Goal: Transaction & Acquisition: Purchase product/service

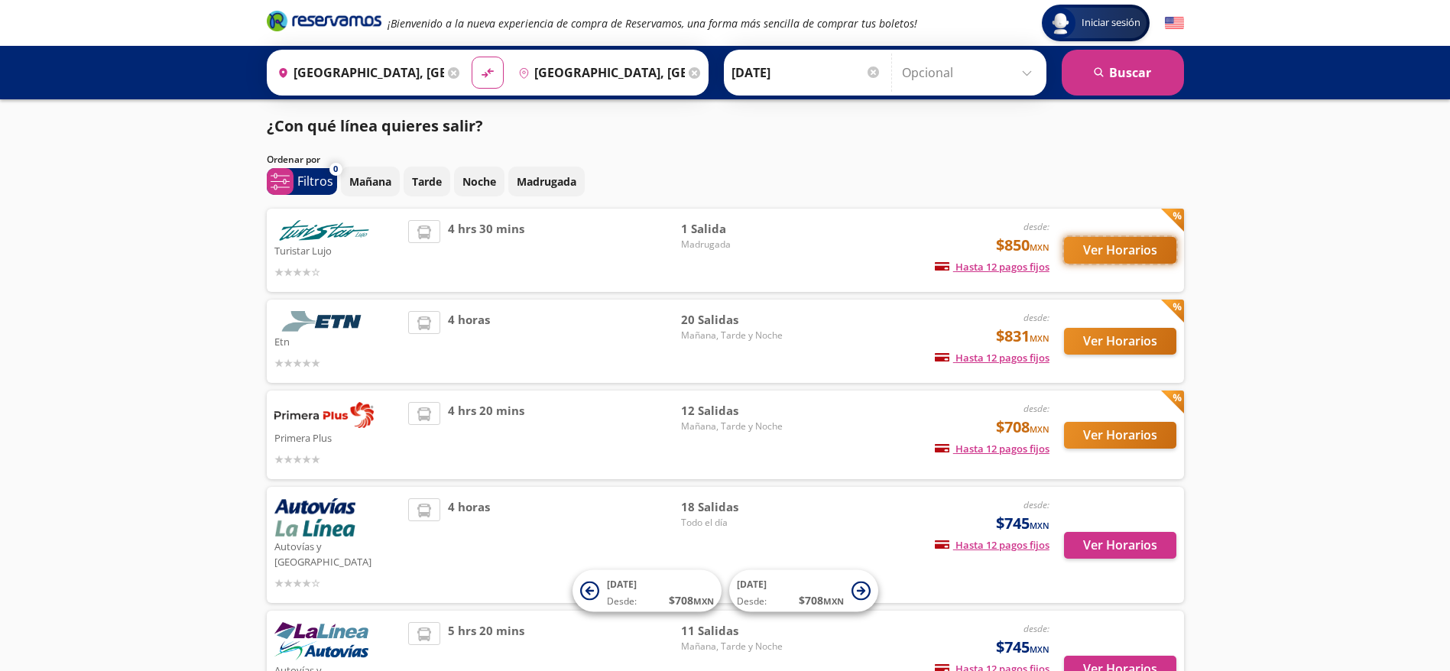
click at [1094, 245] on button "Ver Horarios" at bounding box center [1120, 250] width 112 height 27
click at [1094, 342] on button "Ver Horarios" at bounding box center [1120, 341] width 112 height 27
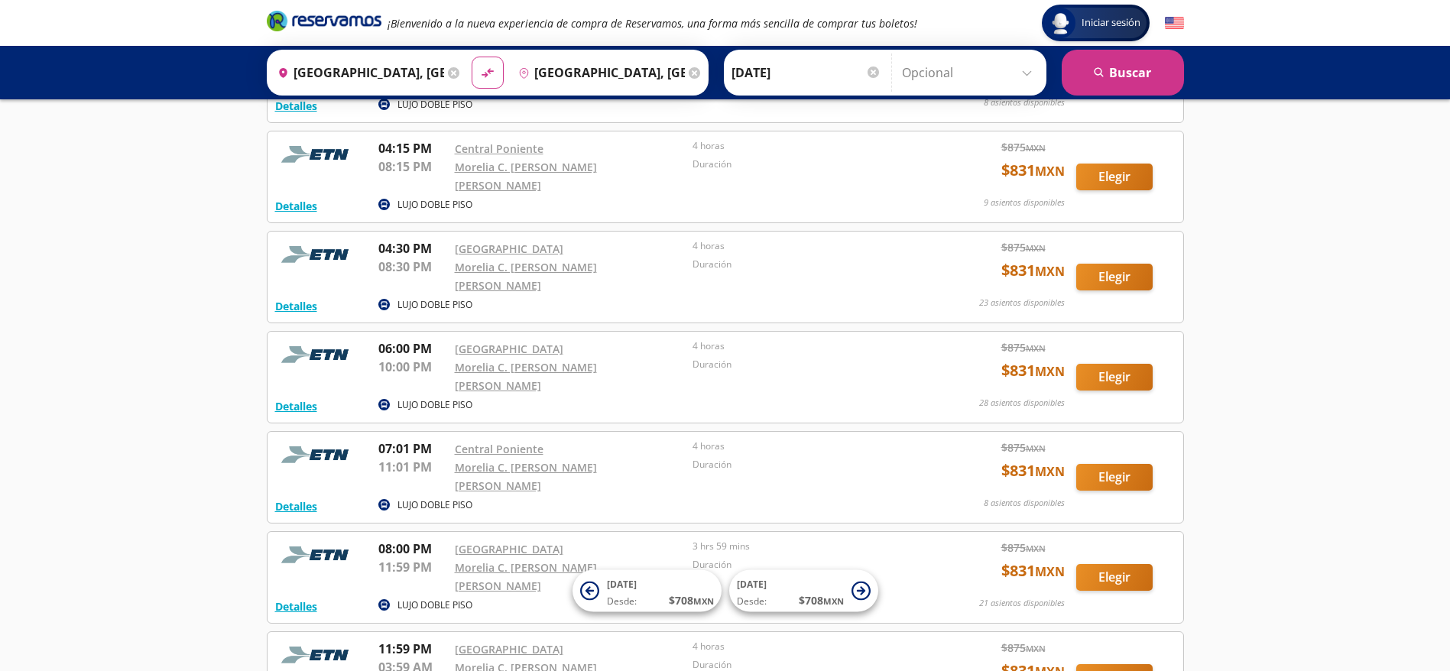
scroll to position [1452, 0]
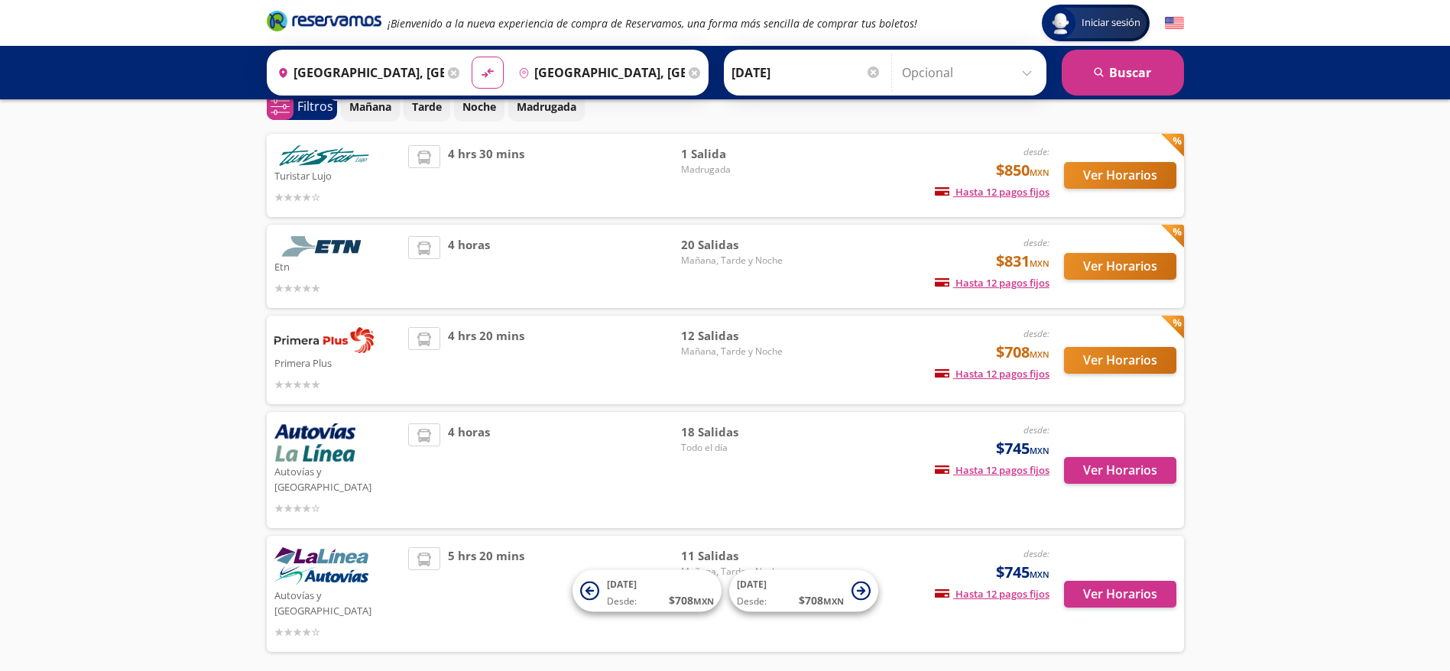
scroll to position [110, 0]
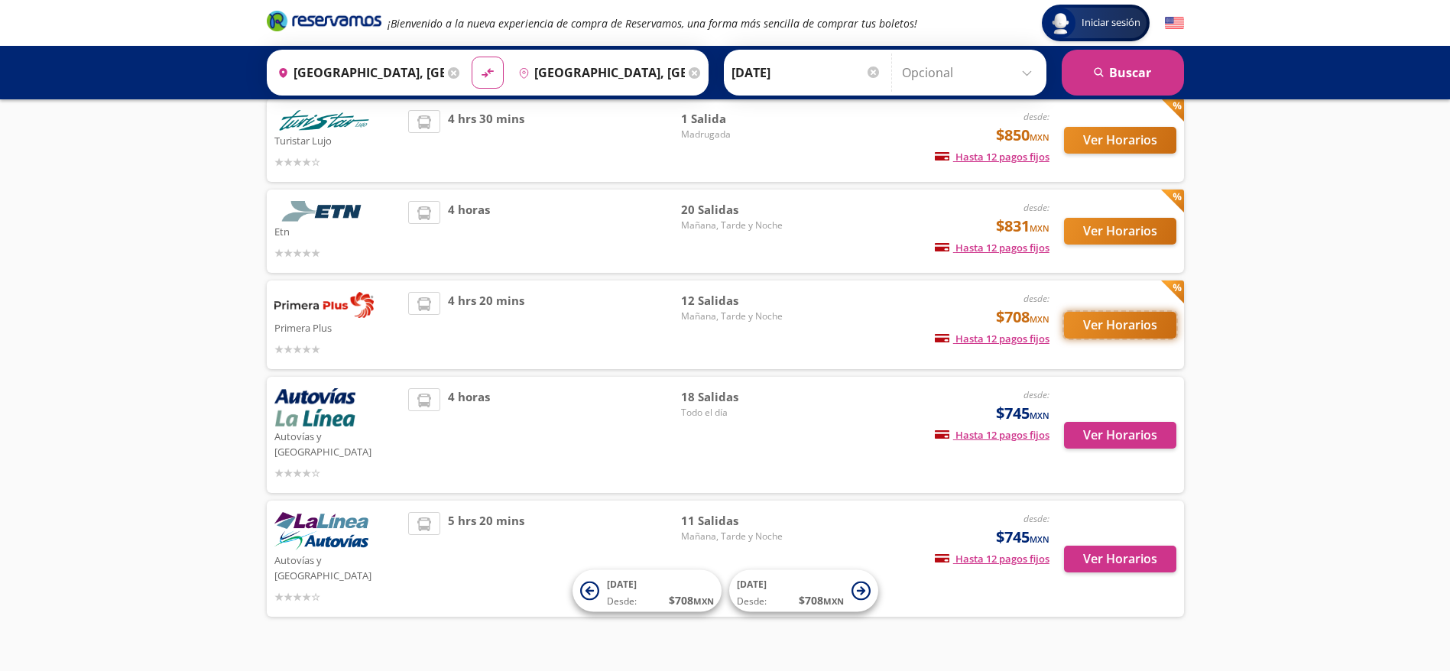
click at [1079, 320] on button "Ver Horarios" at bounding box center [1120, 325] width 112 height 27
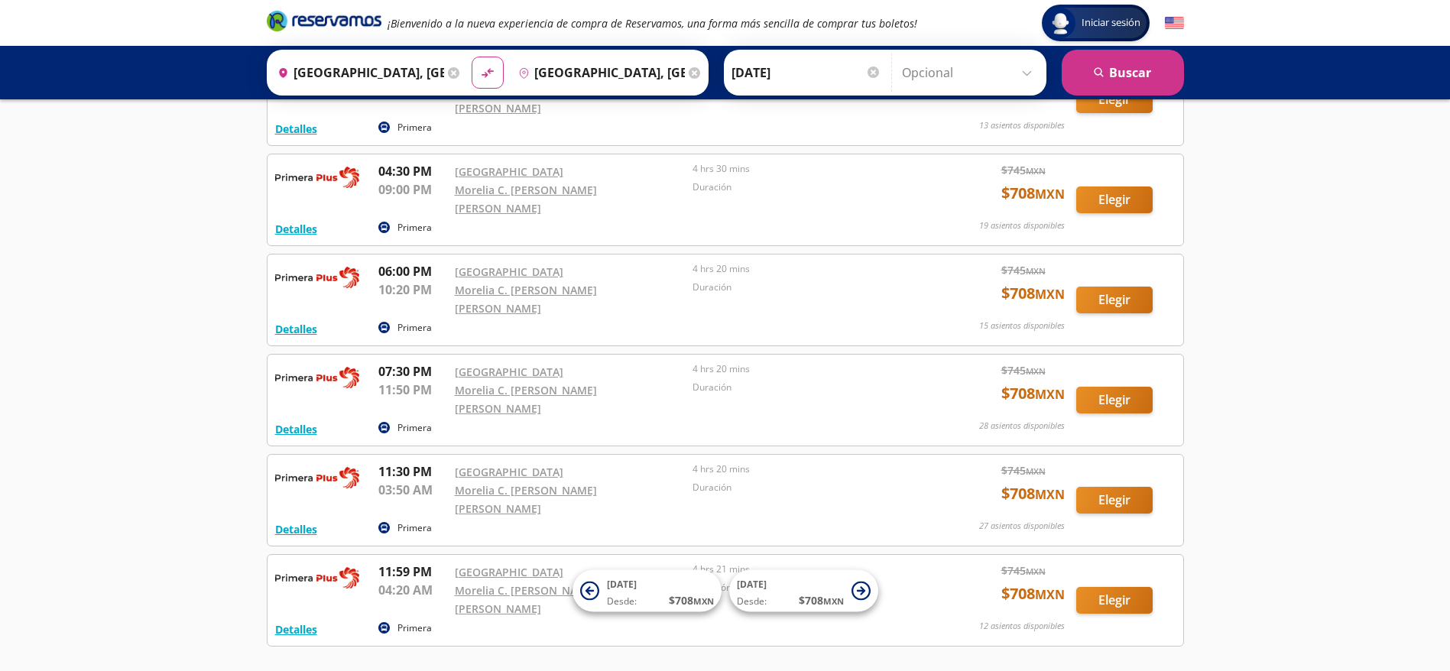
scroll to position [110, 0]
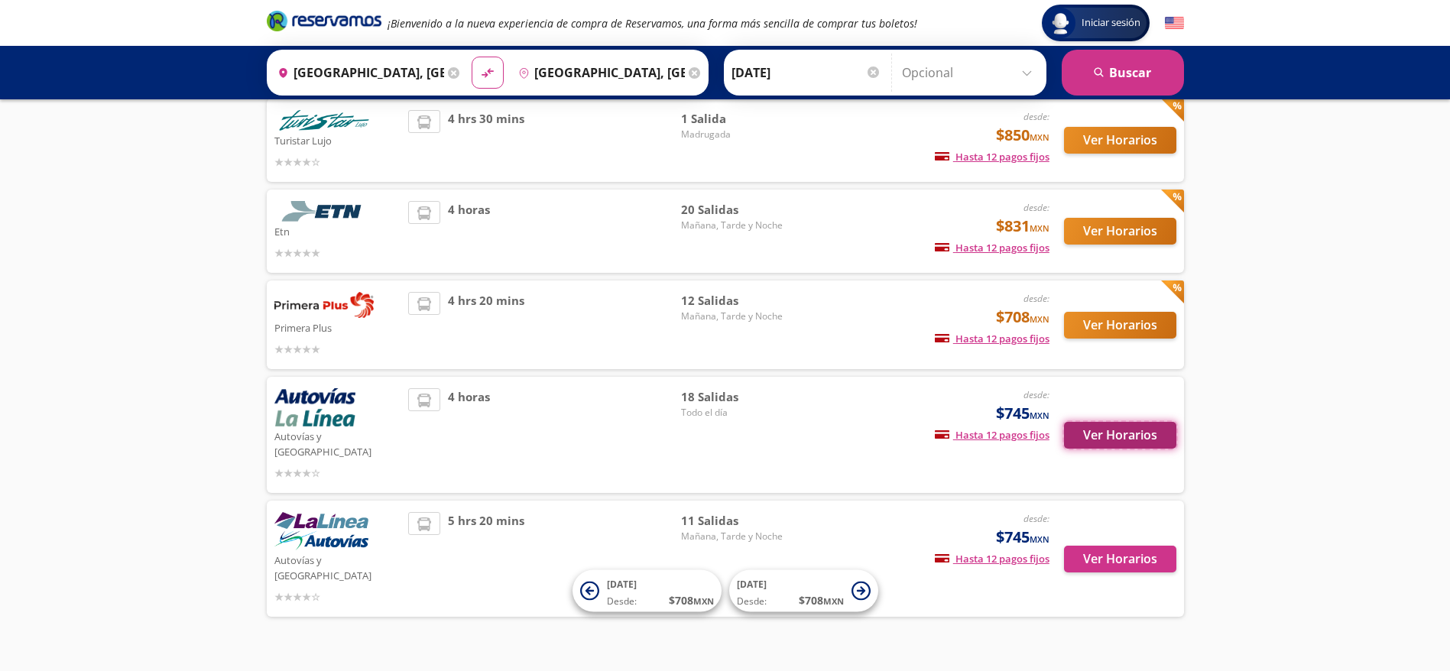
click at [1124, 425] on button "Ver Horarios" at bounding box center [1120, 435] width 112 height 27
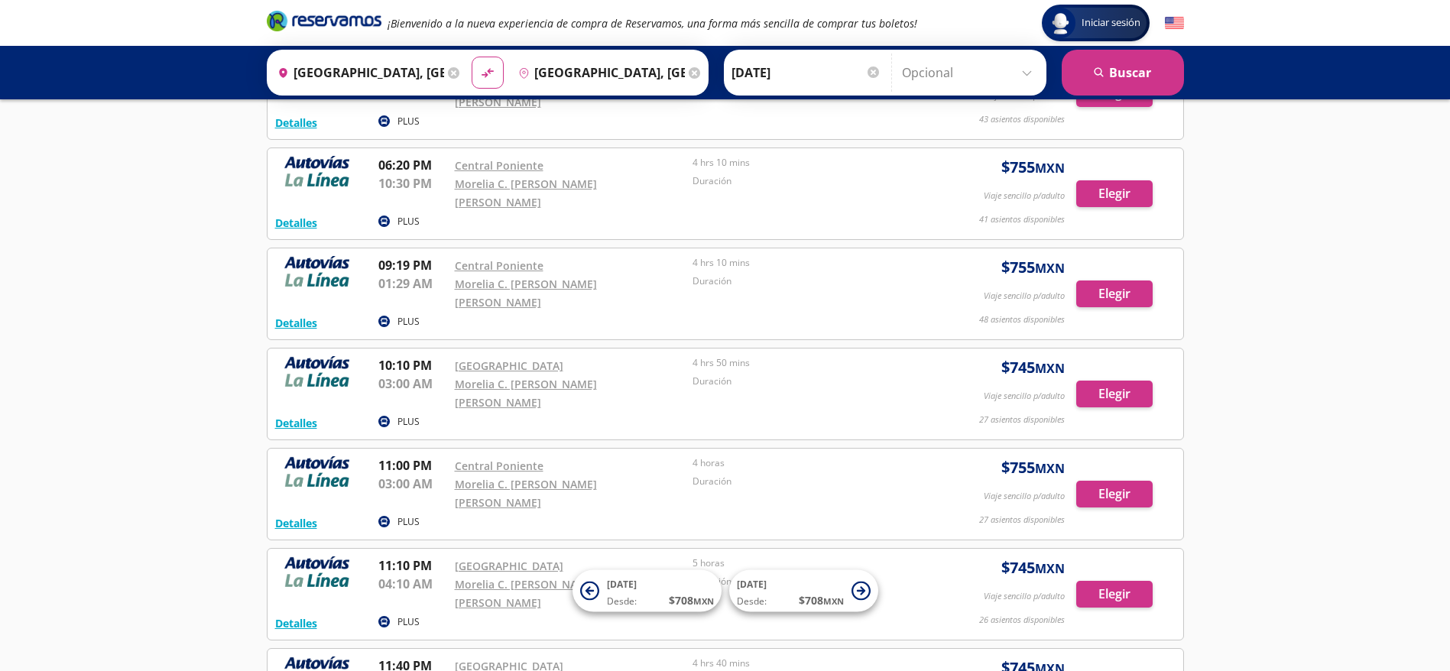
scroll to position [1140, 0]
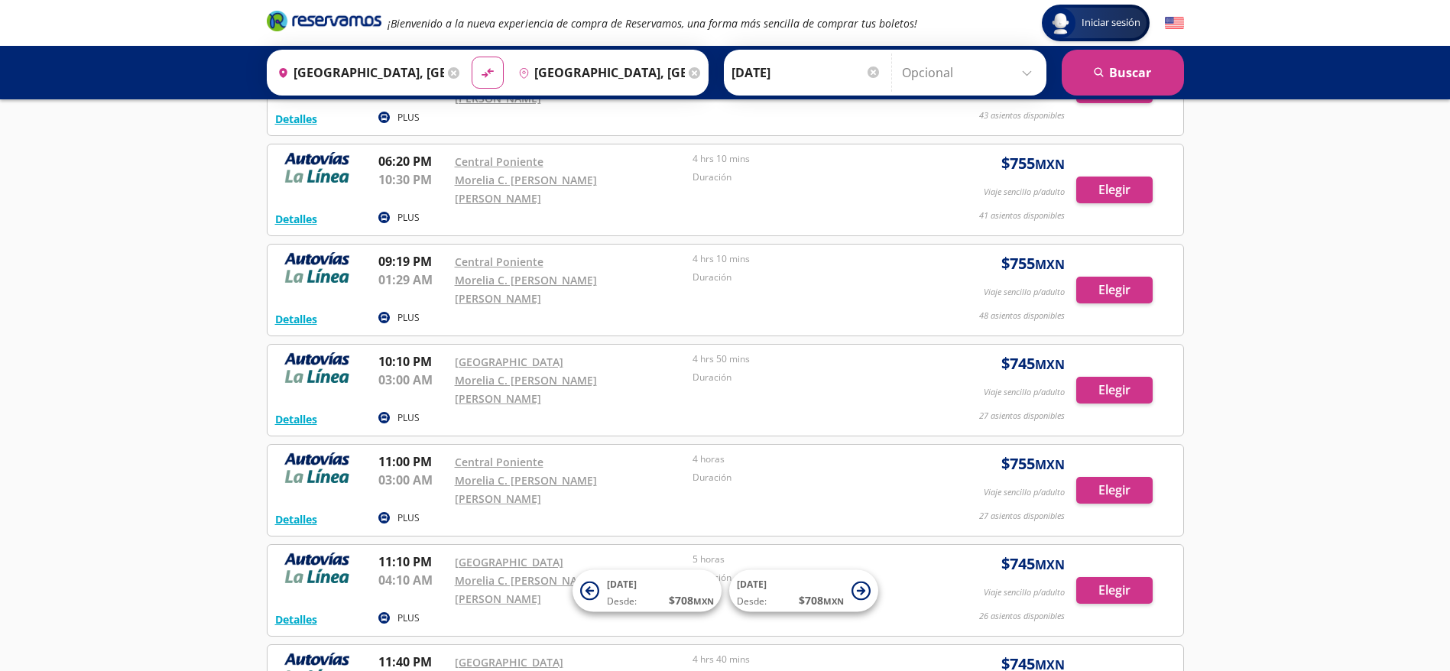
scroll to position [110, 0]
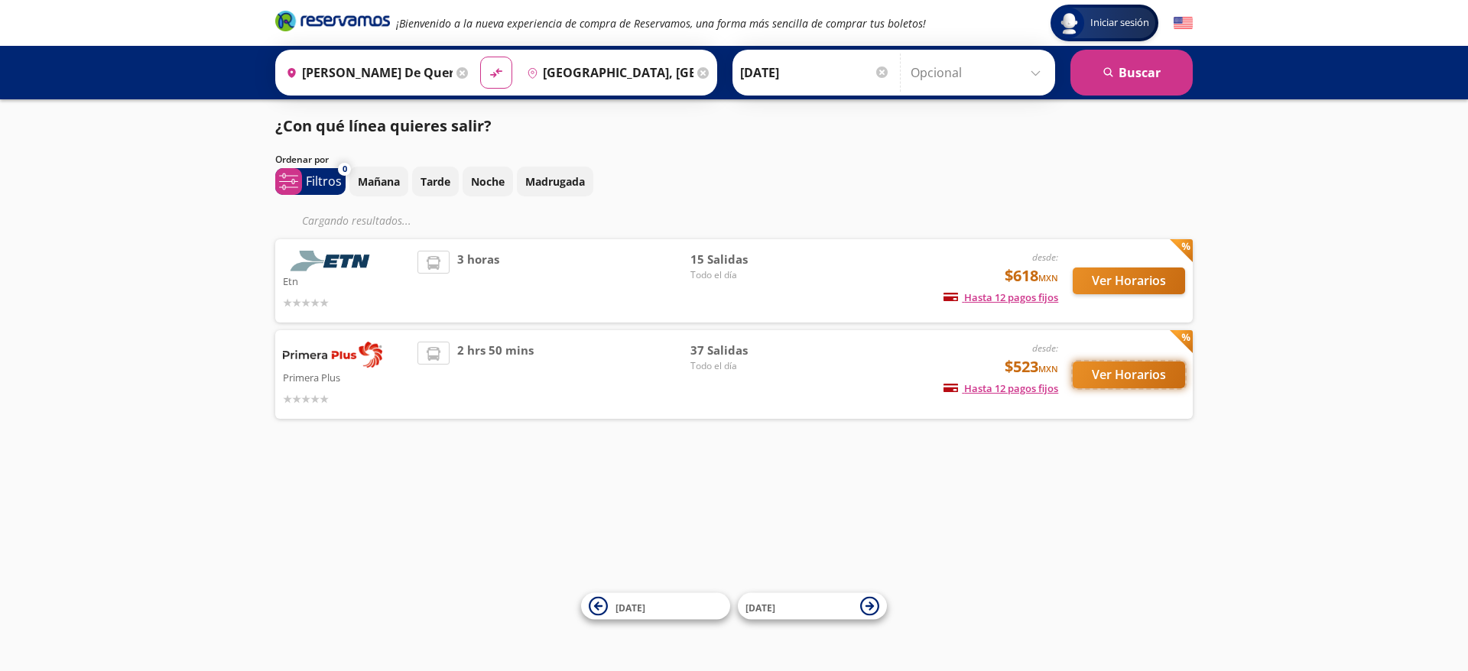
click at [1153, 375] on button "Ver Horarios" at bounding box center [1128, 375] width 112 height 27
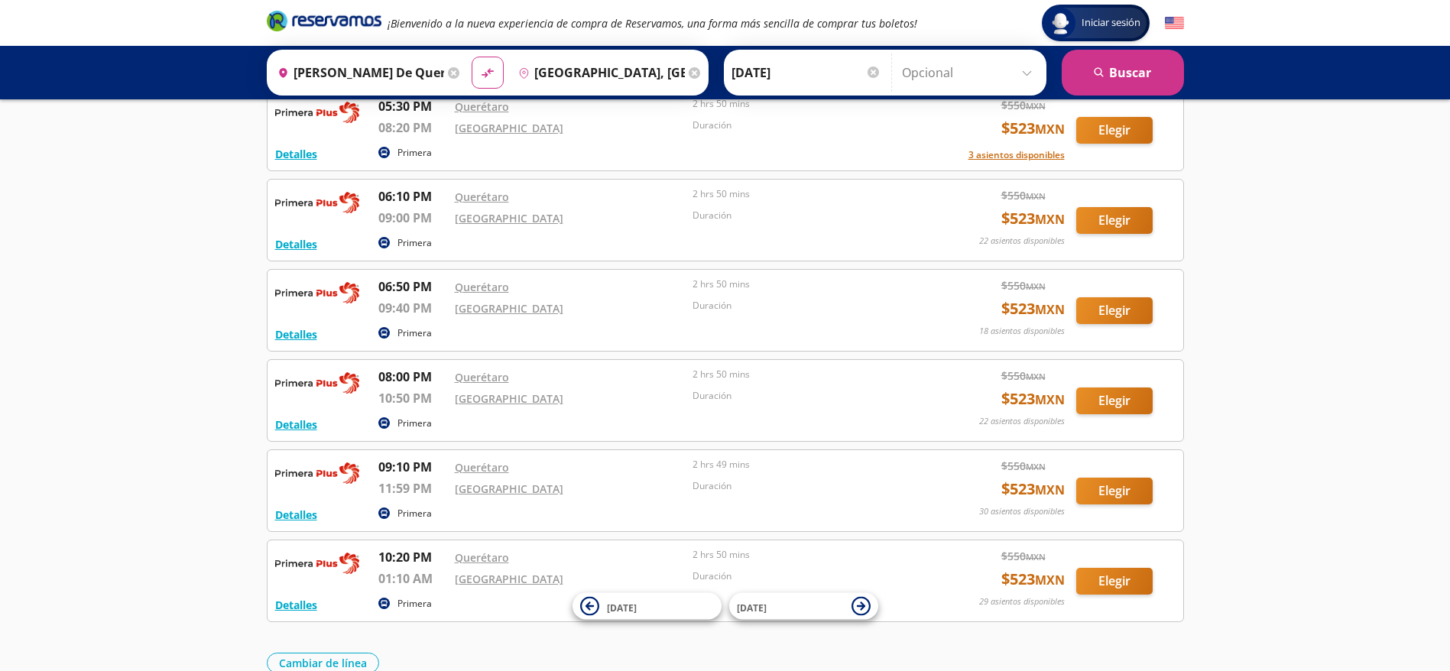
scroll to position [2900, 0]
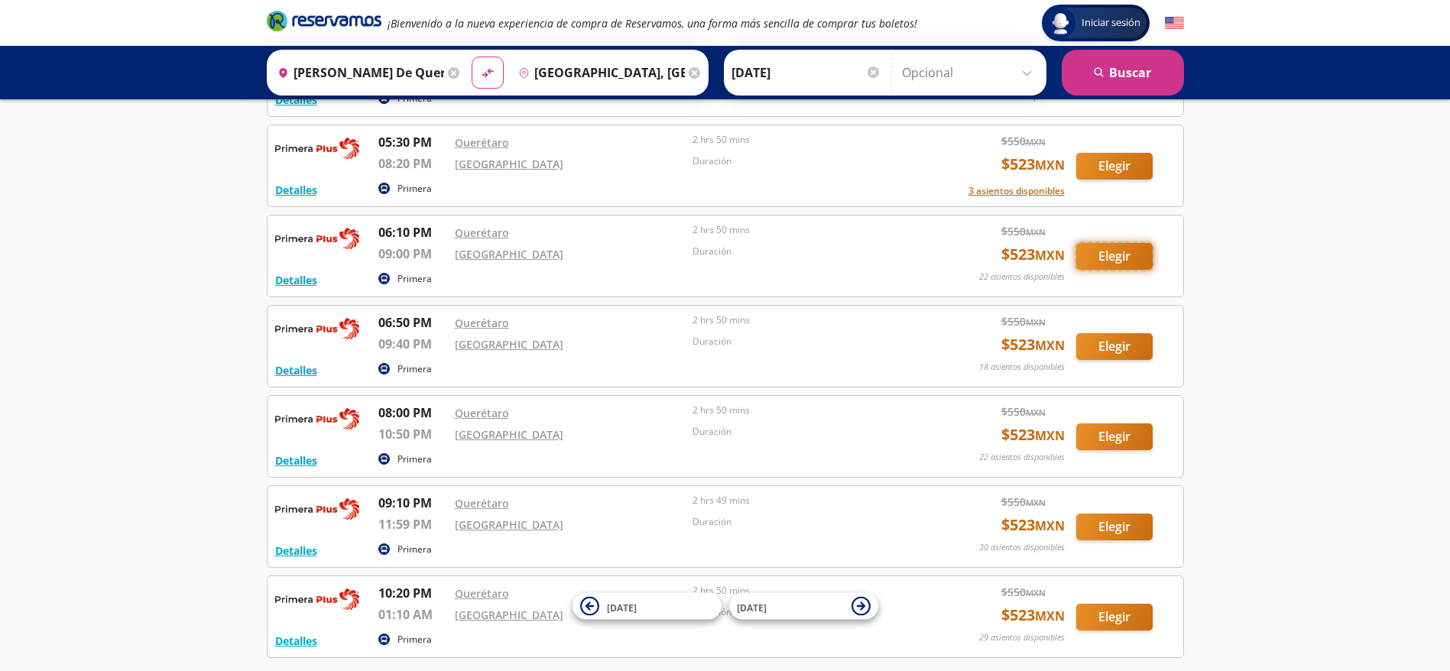
click at [1109, 261] on button "Elegir" at bounding box center [1114, 256] width 76 height 27
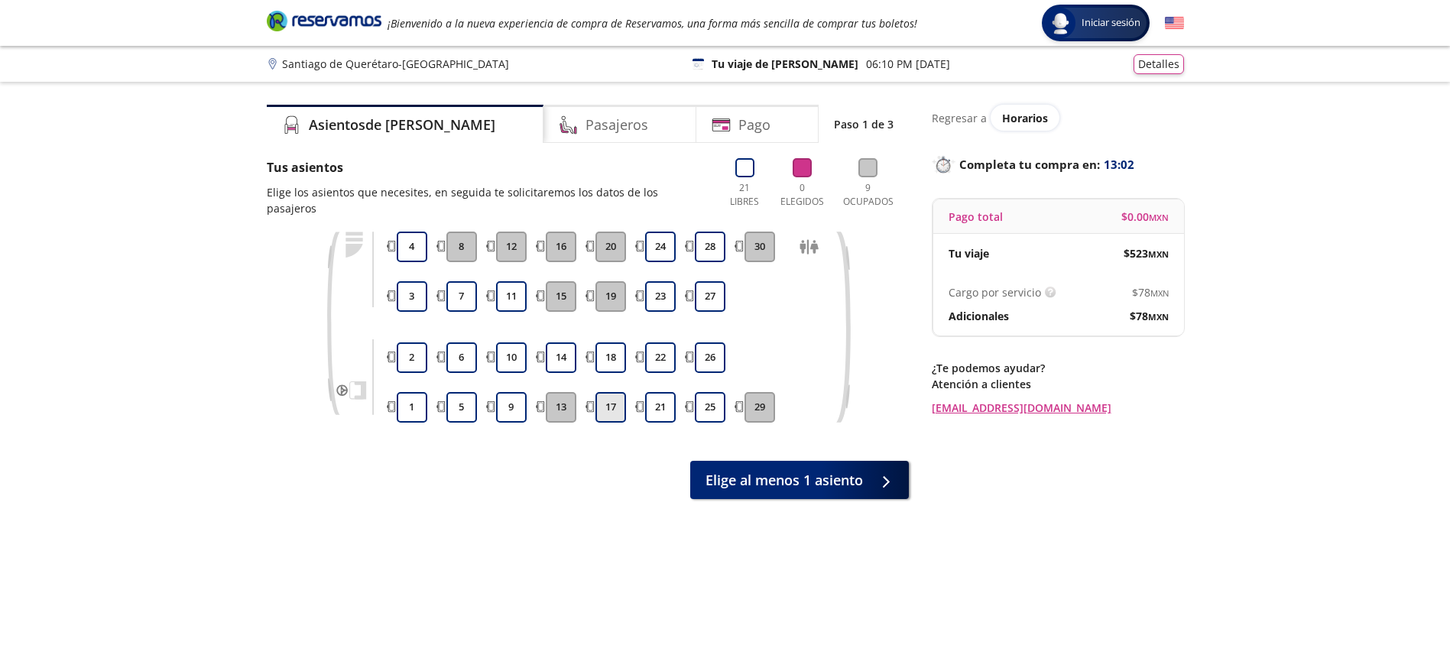
click at [611, 392] on button "17" at bounding box center [610, 407] width 31 height 31
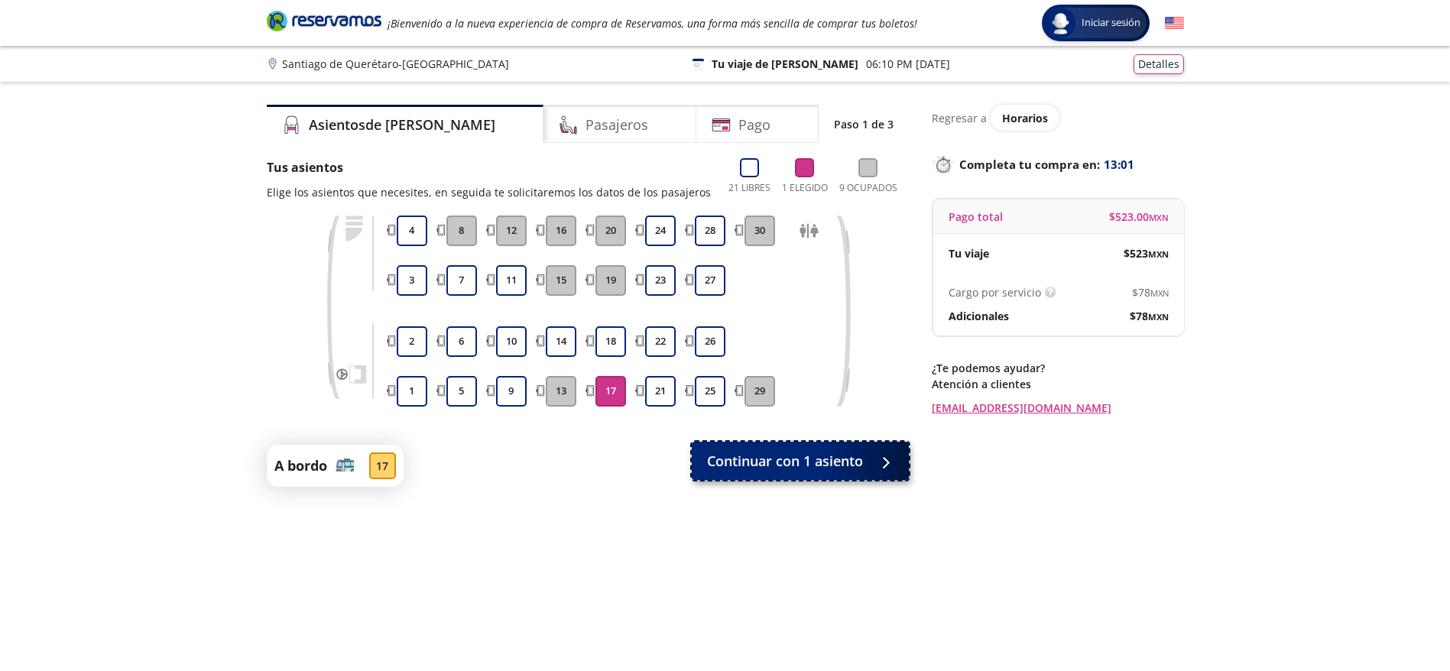
click at [780, 455] on span "Continuar con 1 asiento" at bounding box center [785, 461] width 156 height 21
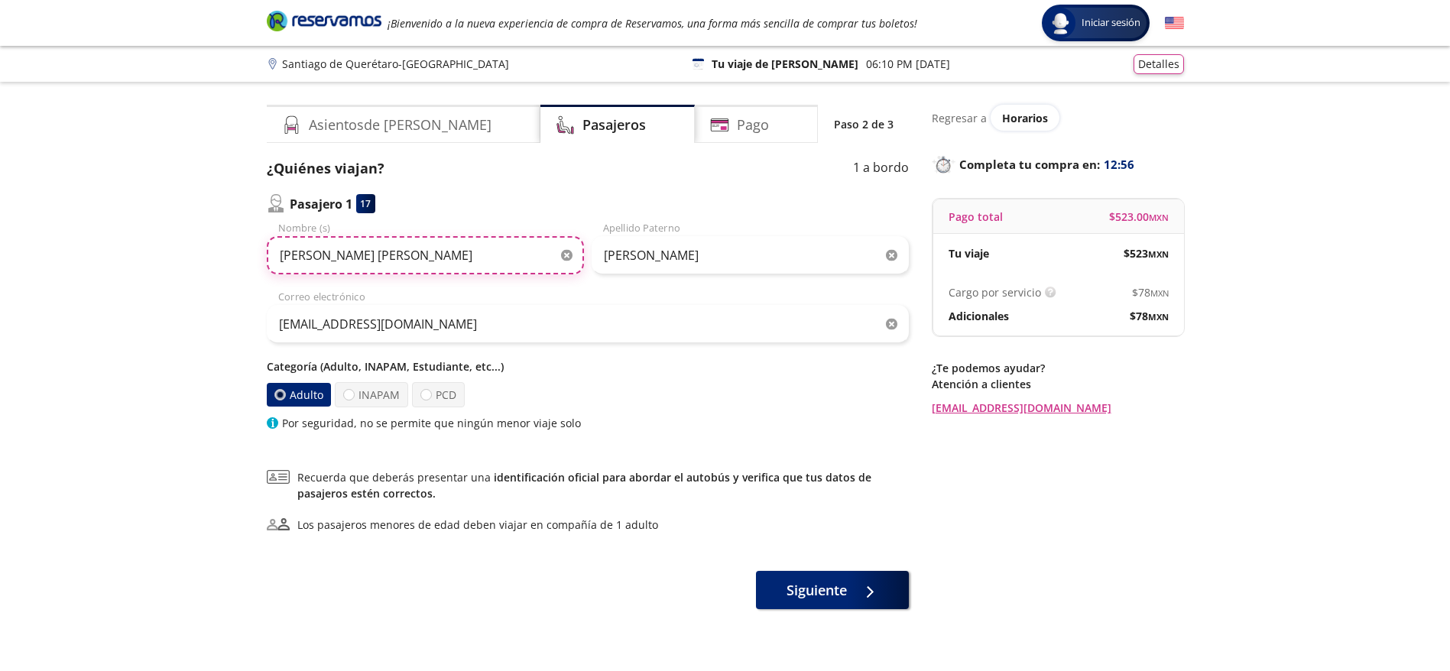
click at [391, 254] on input "Blanca Catalina" at bounding box center [425, 255] width 317 height 38
paste input "Emiliano Valenci"
click at [391, 254] on input "Blanca Catalina" at bounding box center [425, 255] width 317 height 38
click at [424, 253] on input "Emiliano Valencia" at bounding box center [425, 255] width 317 height 38
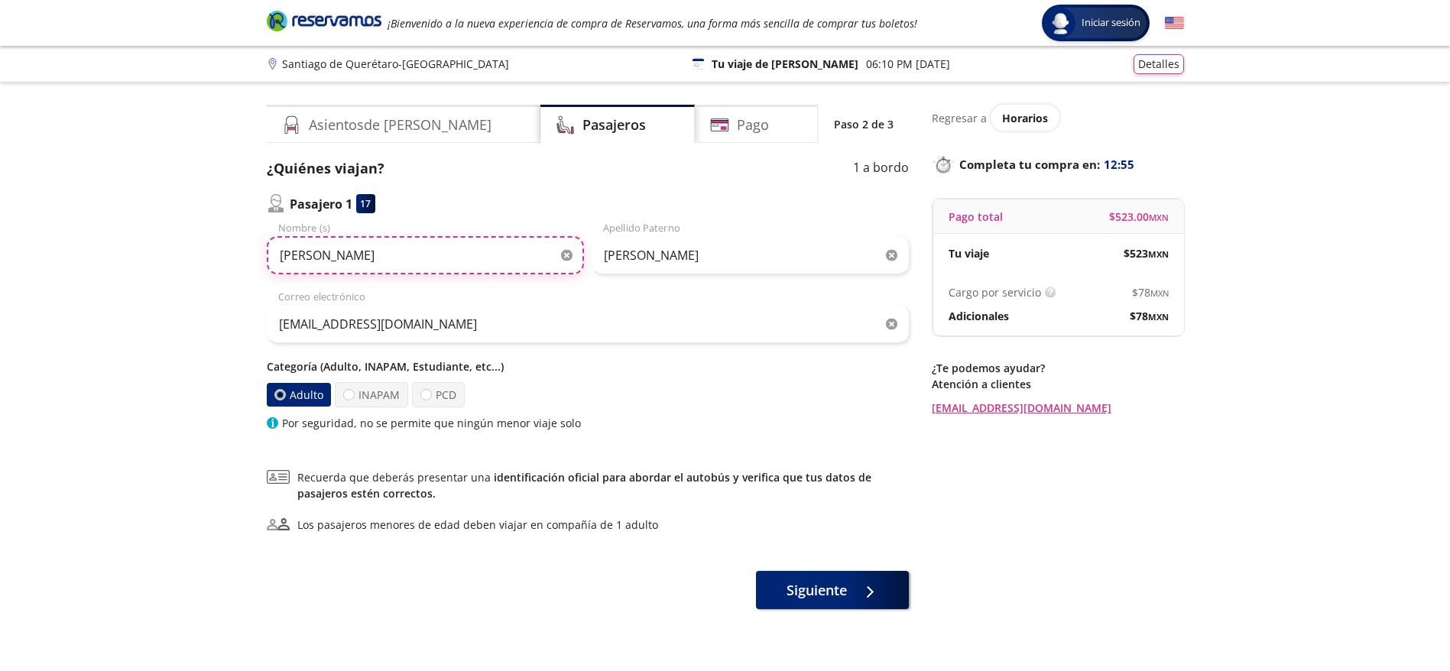
click at [424, 253] on input "Emiliano Valencia" at bounding box center [425, 255] width 317 height 38
type input "Emiliano"
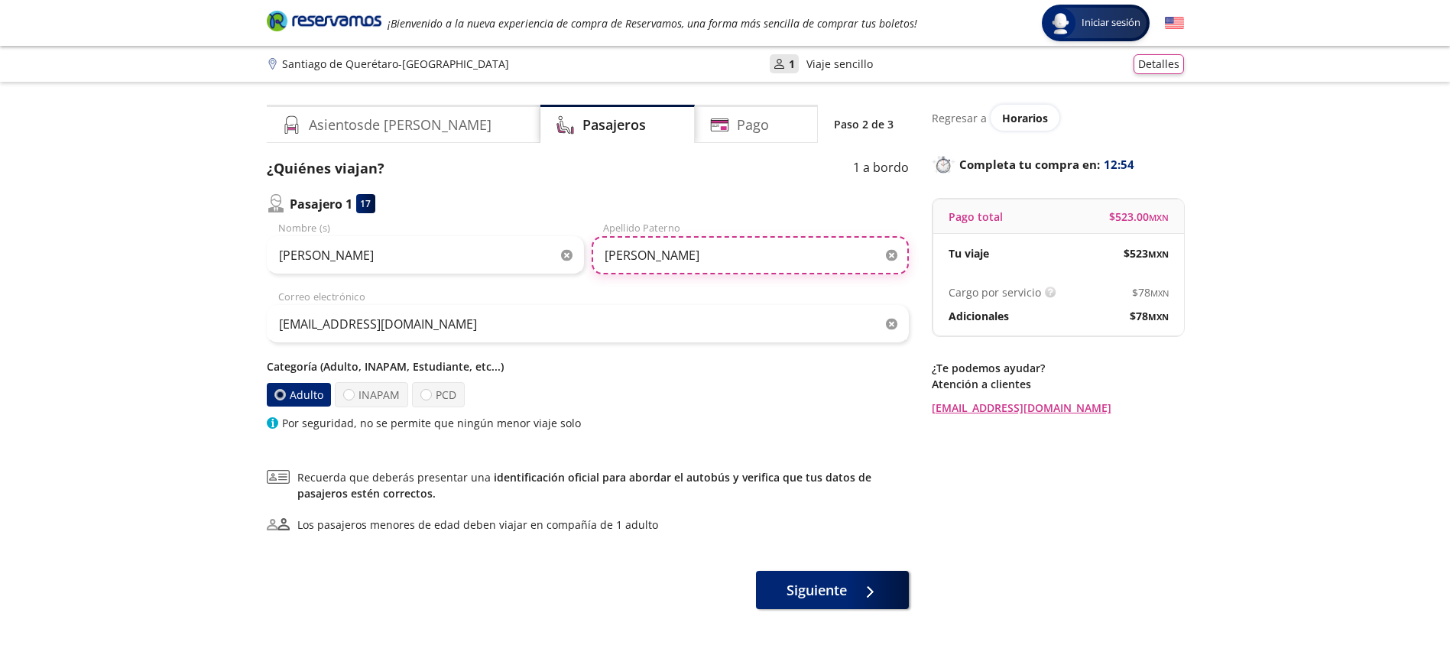
click at [699, 242] on input "Carrillo" at bounding box center [750, 255] width 317 height 38
paste input "Valencia"
type input "Valencia"
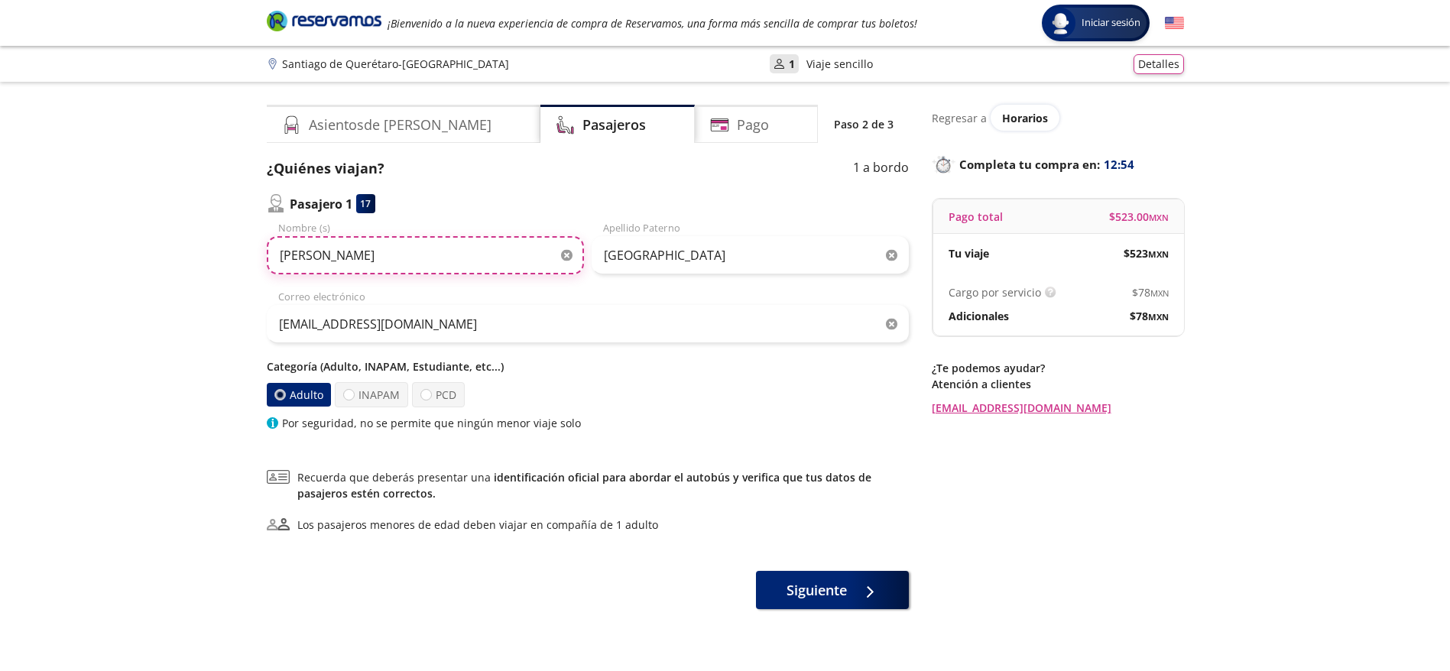
click at [504, 267] on input "Emiliano" at bounding box center [425, 255] width 317 height 38
type input "Emiliano"
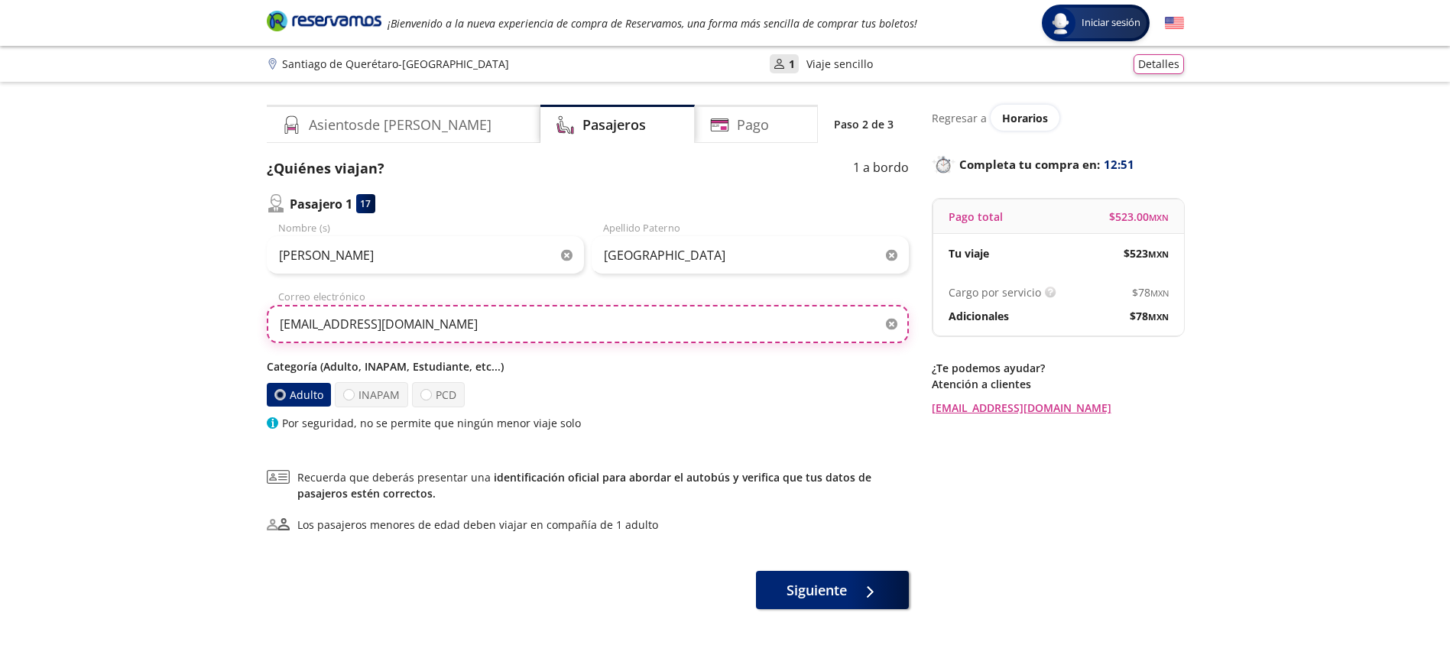
click at [520, 328] on input "Catalinacarrillo718@gmail.com" at bounding box center [588, 324] width 642 height 38
paste input "emilianovalencia73"
click at [520, 328] on input "Catalinacarrillo718@gmail.com" at bounding box center [588, 324] width 642 height 38
type input "emilianovalencia73@gmail.com"
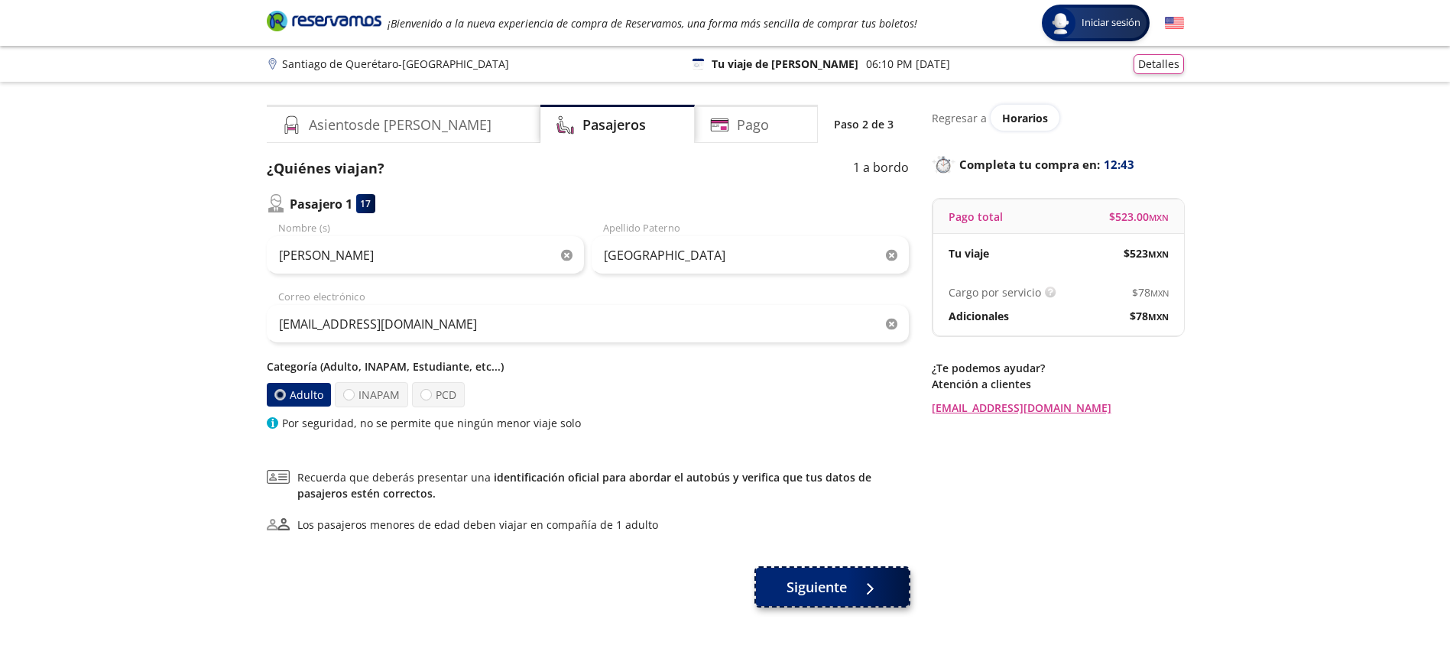
click at [816, 586] on span "Siguiente" at bounding box center [817, 587] width 60 height 21
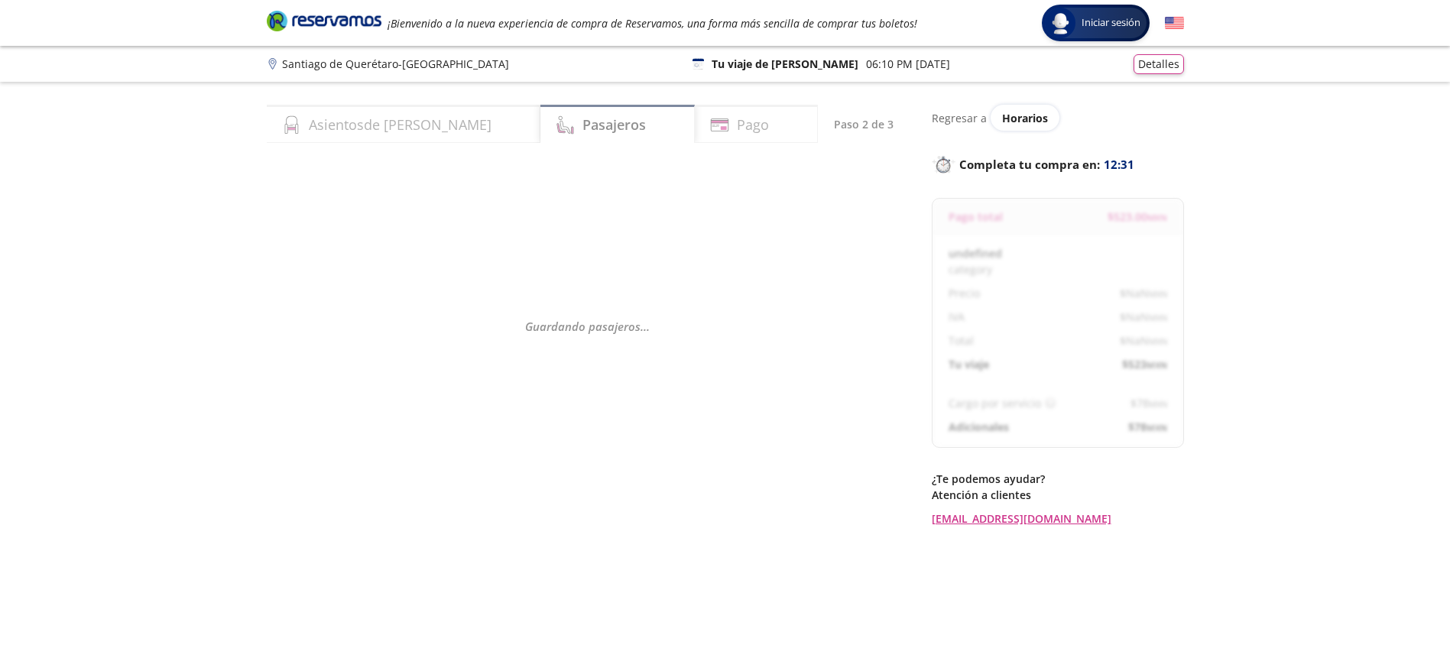
select select "MX"
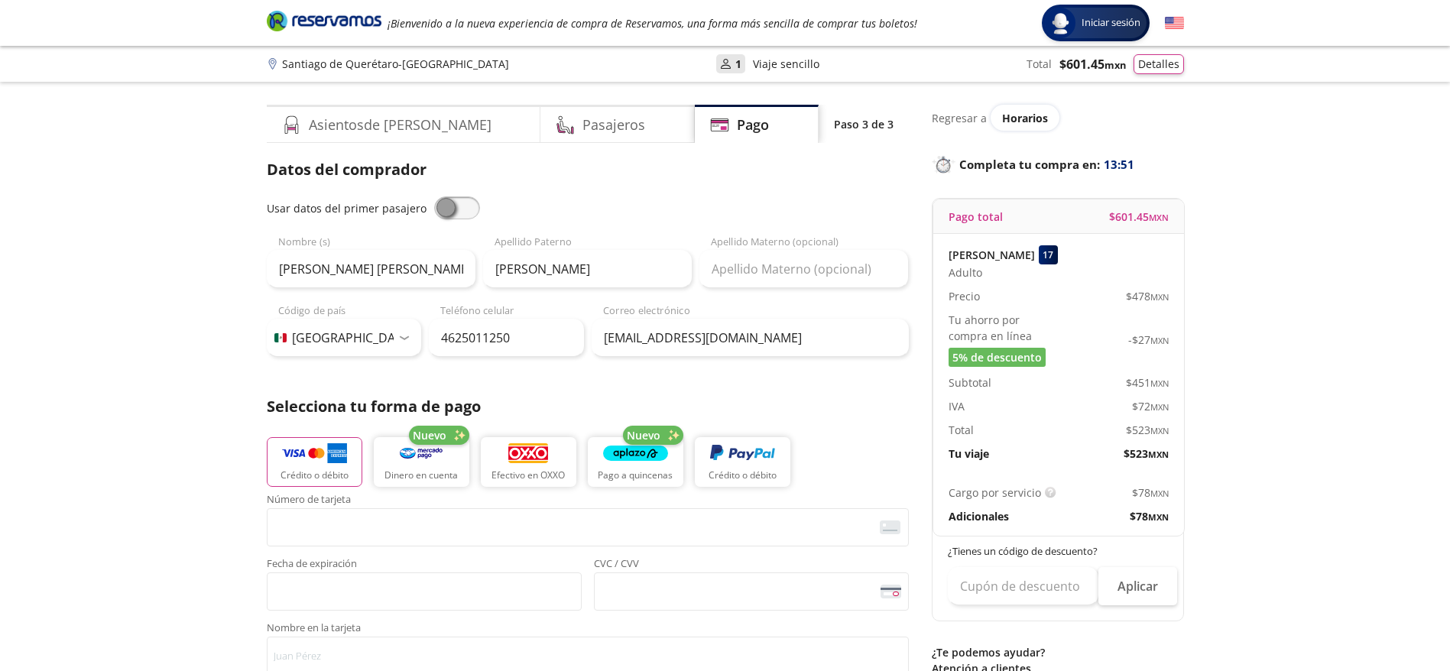
click at [456, 203] on span at bounding box center [457, 207] width 46 height 23
click at [434, 196] on input "checkbox" at bounding box center [434, 196] width 0 height 0
type input "Emiliano"
type input "Valencia"
type input "emilianovalencia73@gmail.com"
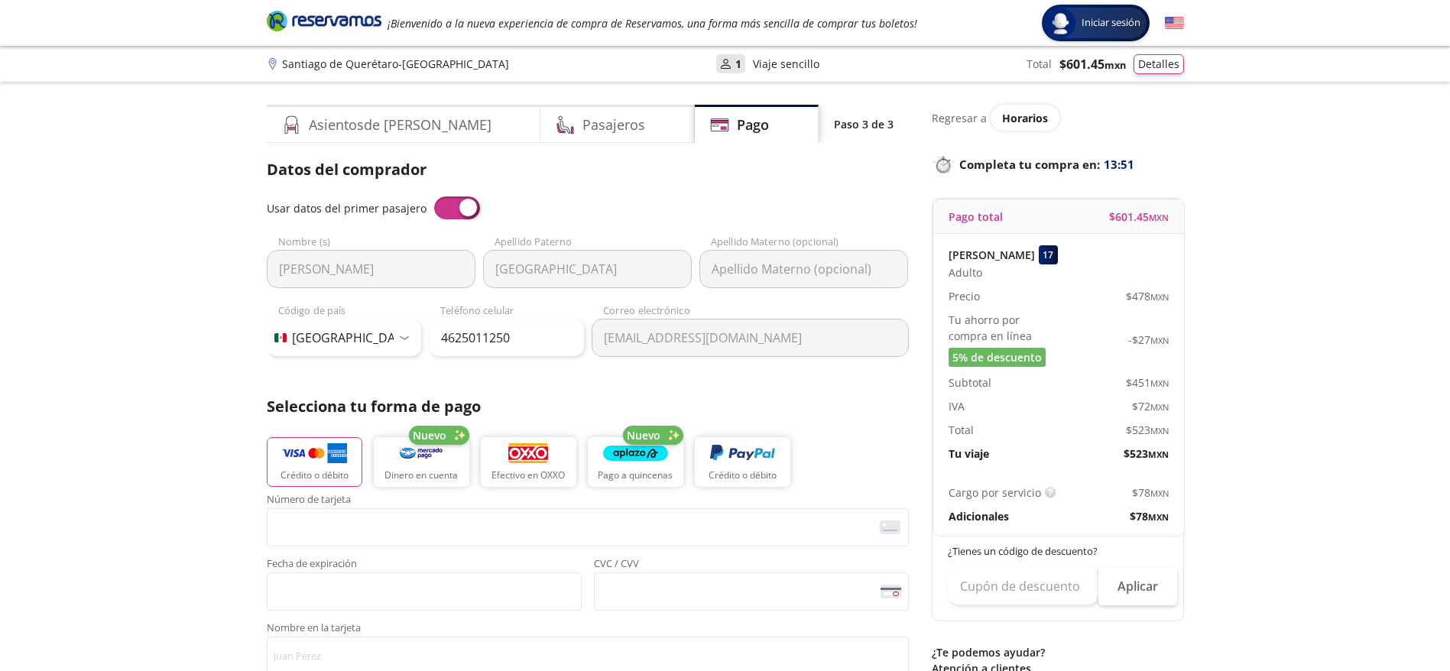
click at [456, 203] on span at bounding box center [457, 207] width 46 height 23
click at [434, 196] on input "checkbox" at bounding box center [434, 196] width 0 height 0
click at [501, 339] on input "4625011250" at bounding box center [506, 338] width 155 height 38
paste input "228 836 6133"
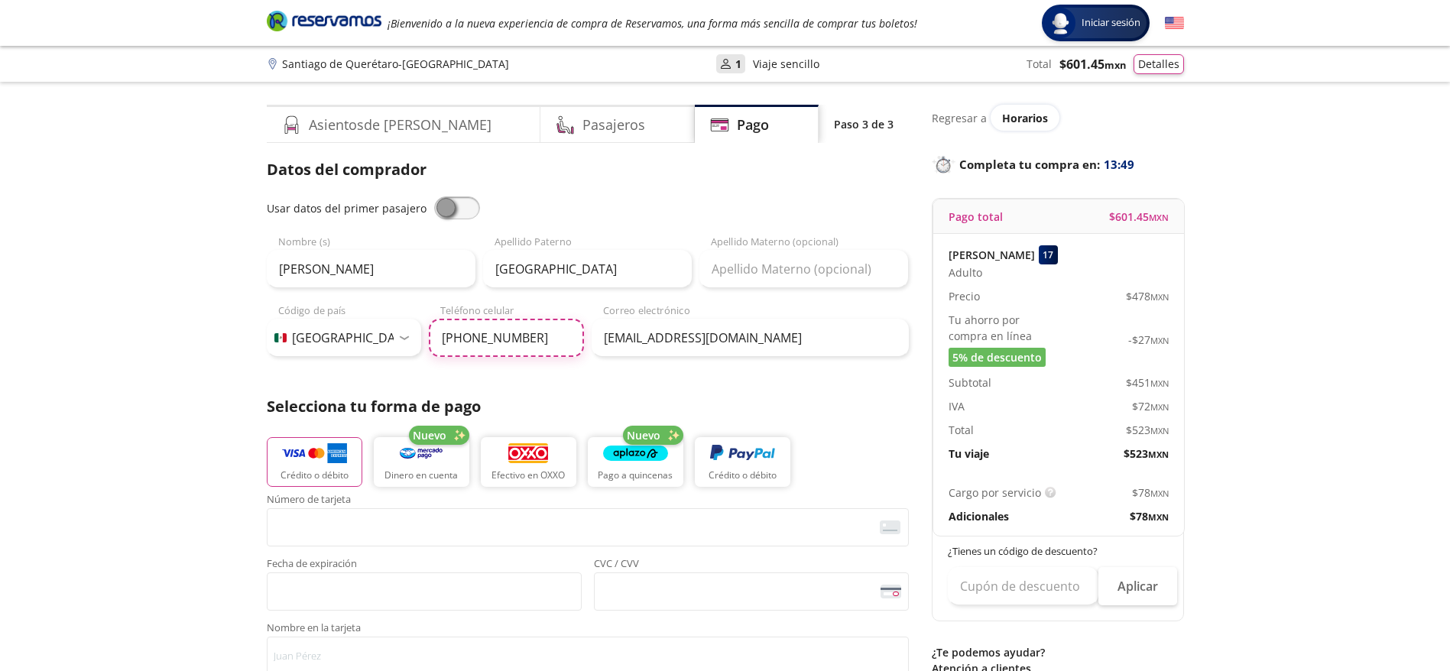
type input "228 836 6133"
click at [343, 264] on input "Emiliano" at bounding box center [371, 269] width 209 height 38
paste input "Gabriel"
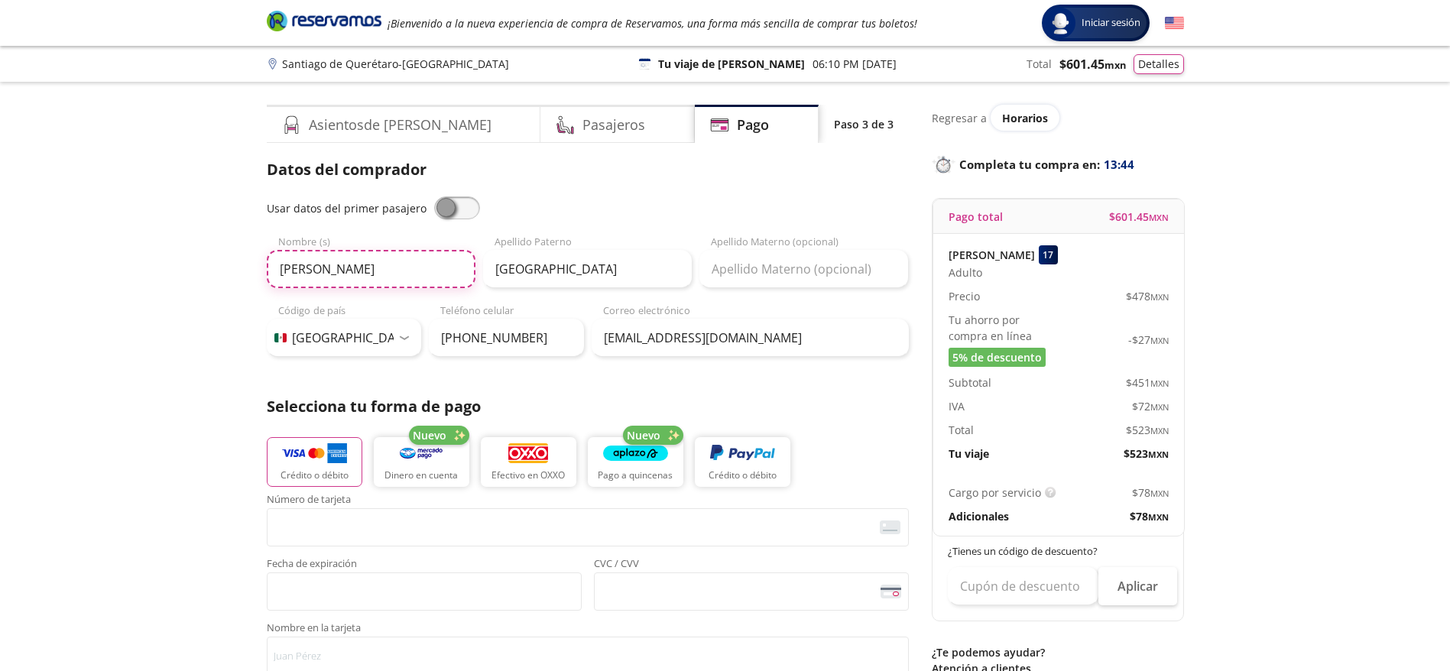
type input "Gabriel"
click at [43, 293] on div "Group 9 Created with Sketch. Pago Santiago de Querétaro - Ciudad de México Inic…" at bounding box center [725, 633] width 1450 height 1267
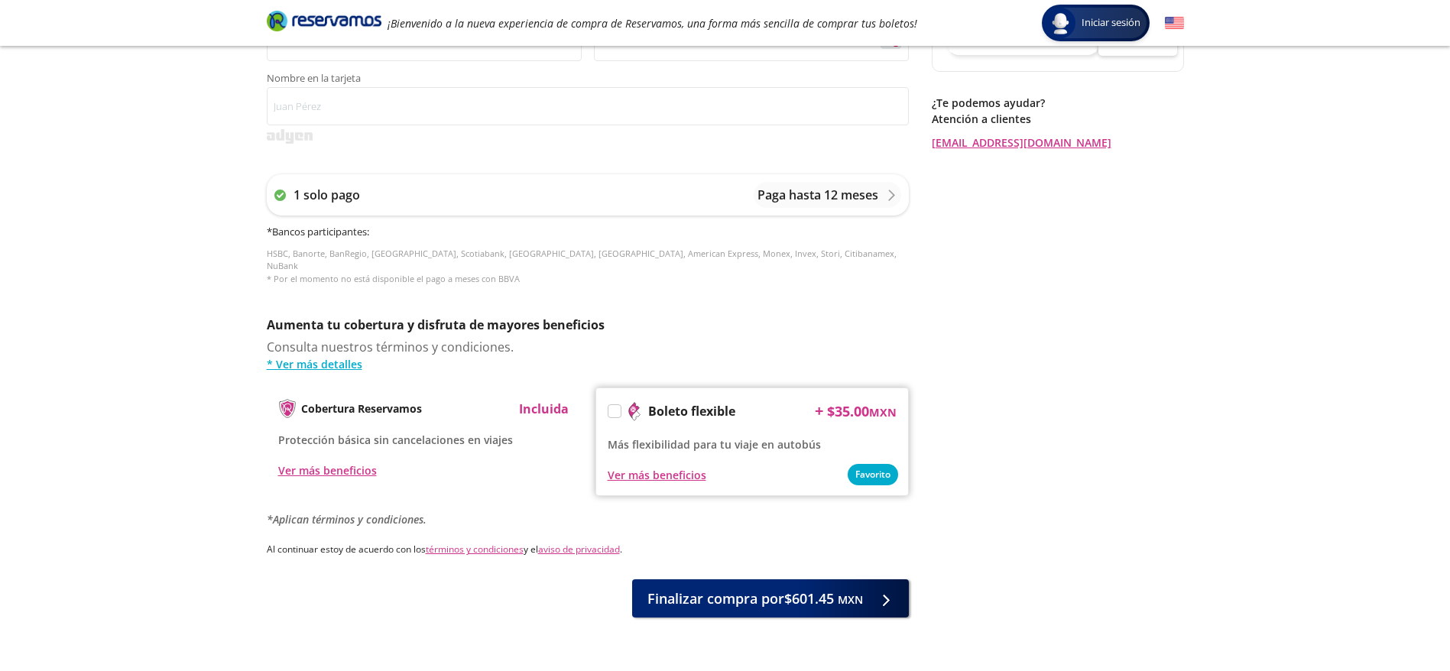
scroll to position [583, 0]
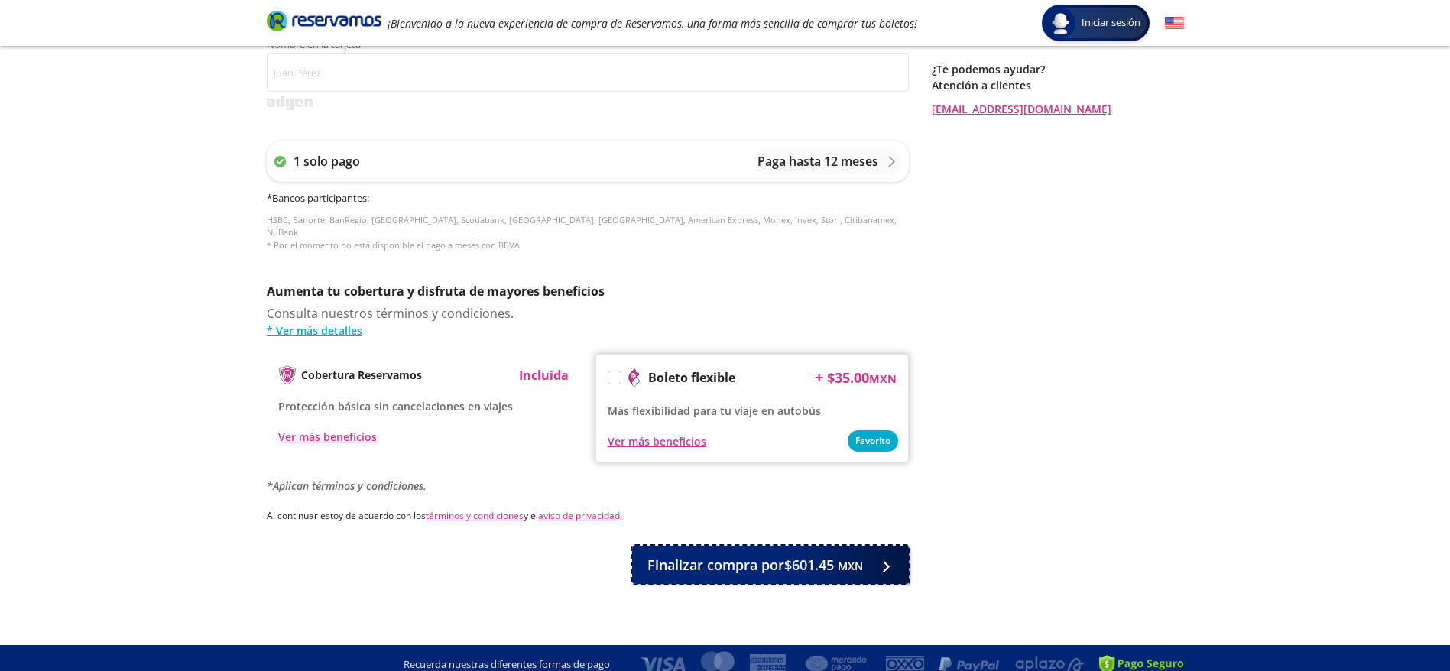
click at [744, 555] on span "Finalizar compra por $601.45 MXN" at bounding box center [755, 565] width 216 height 21
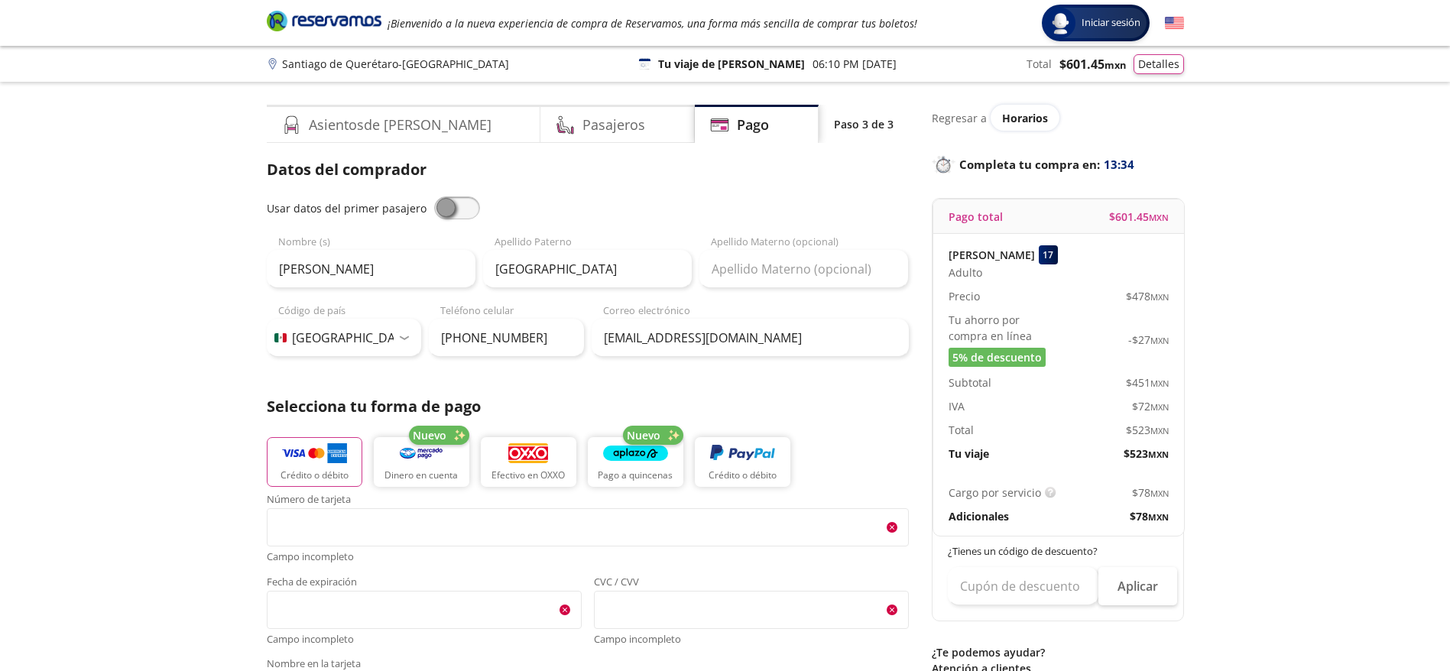
scroll to position [670, 0]
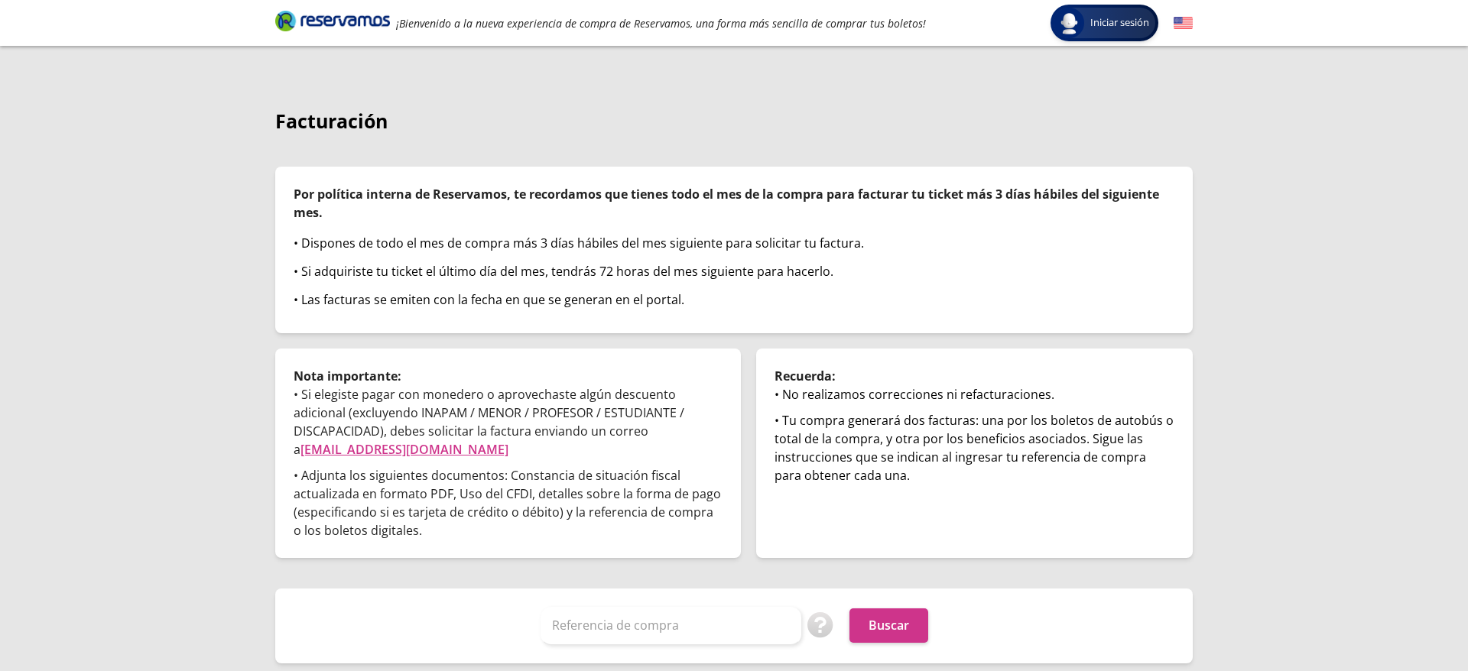
click at [670, 648] on div "Referencia de compra Puedes encontrar tu referencia de compra en correo de conf…" at bounding box center [733, 626] width 917 height 75
paste input "yD68Xihn3Pk"
drag, startPoint x: 669, startPoint y: 628, endPoint x: 732, endPoint y: 622, distance: 63.7
click at [669, 628] on input "Referencia de compra" at bounding box center [670, 626] width 261 height 38
type input "yD68Xihn3Pk"
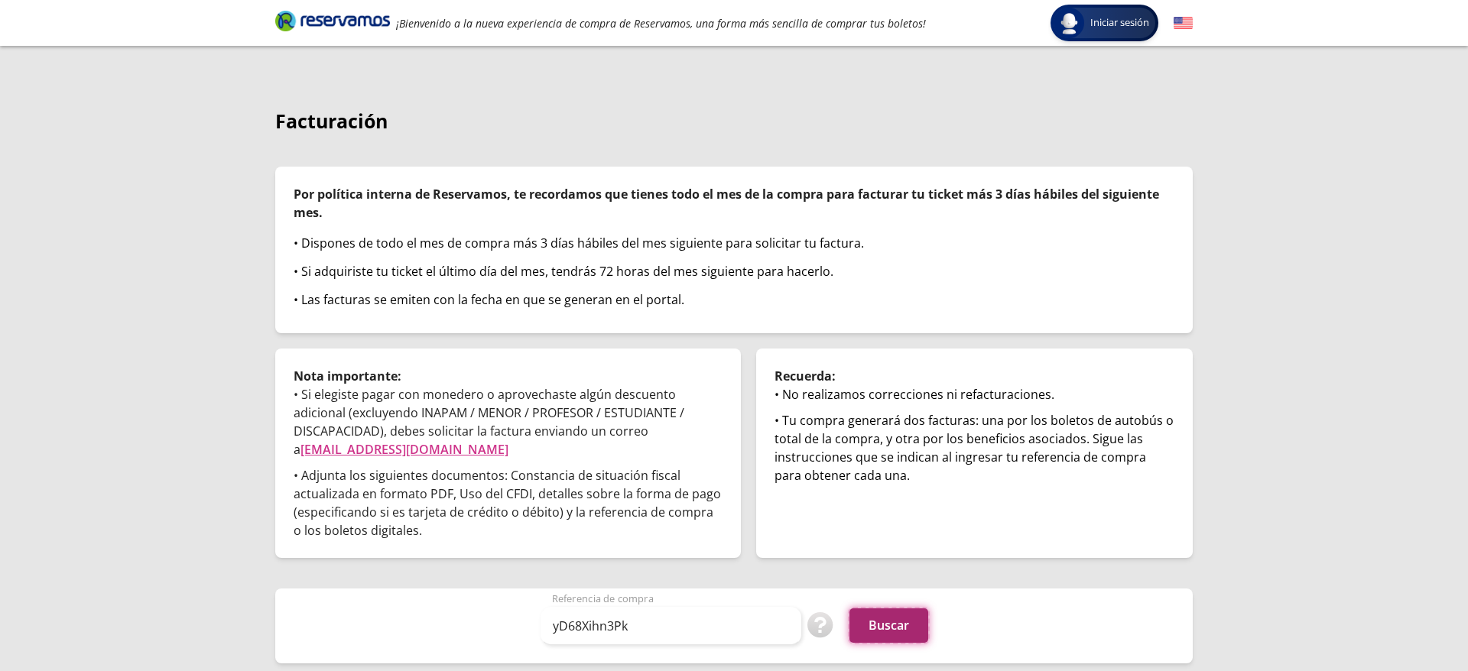
click at [894, 621] on button "Buscar" at bounding box center [888, 625] width 79 height 34
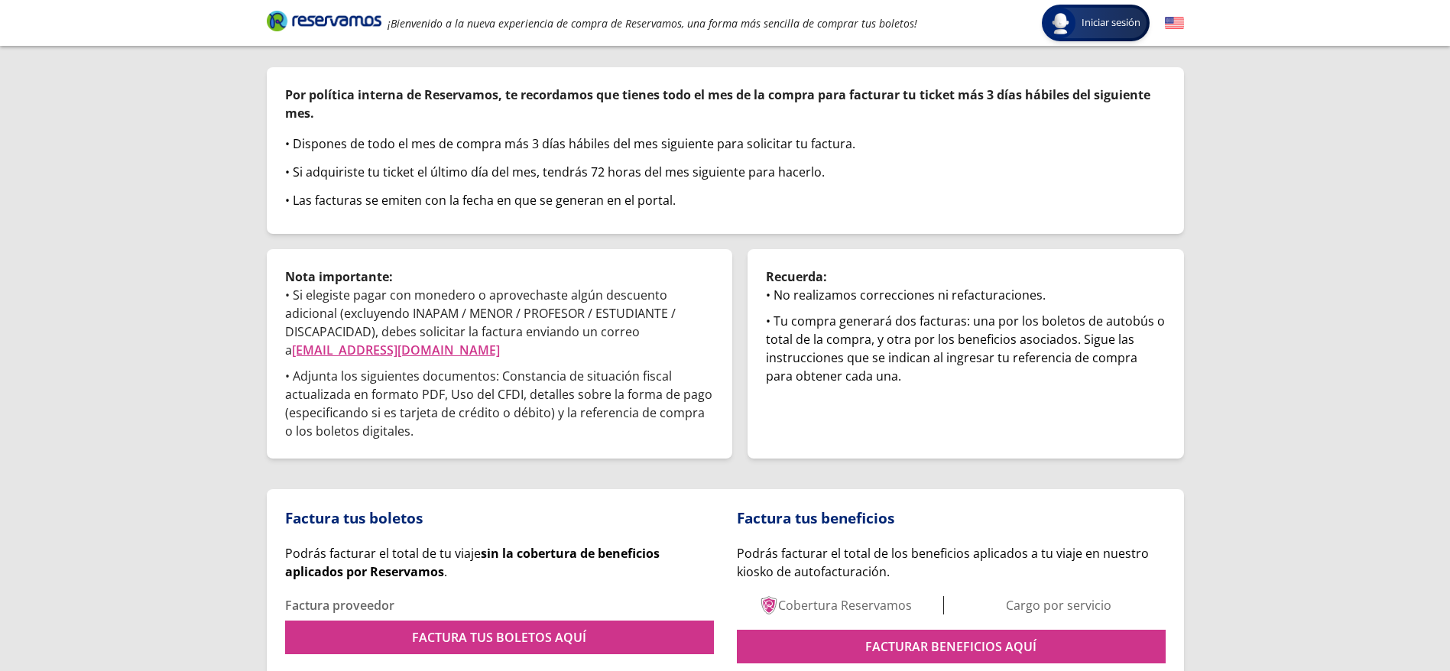
scroll to position [171, 0]
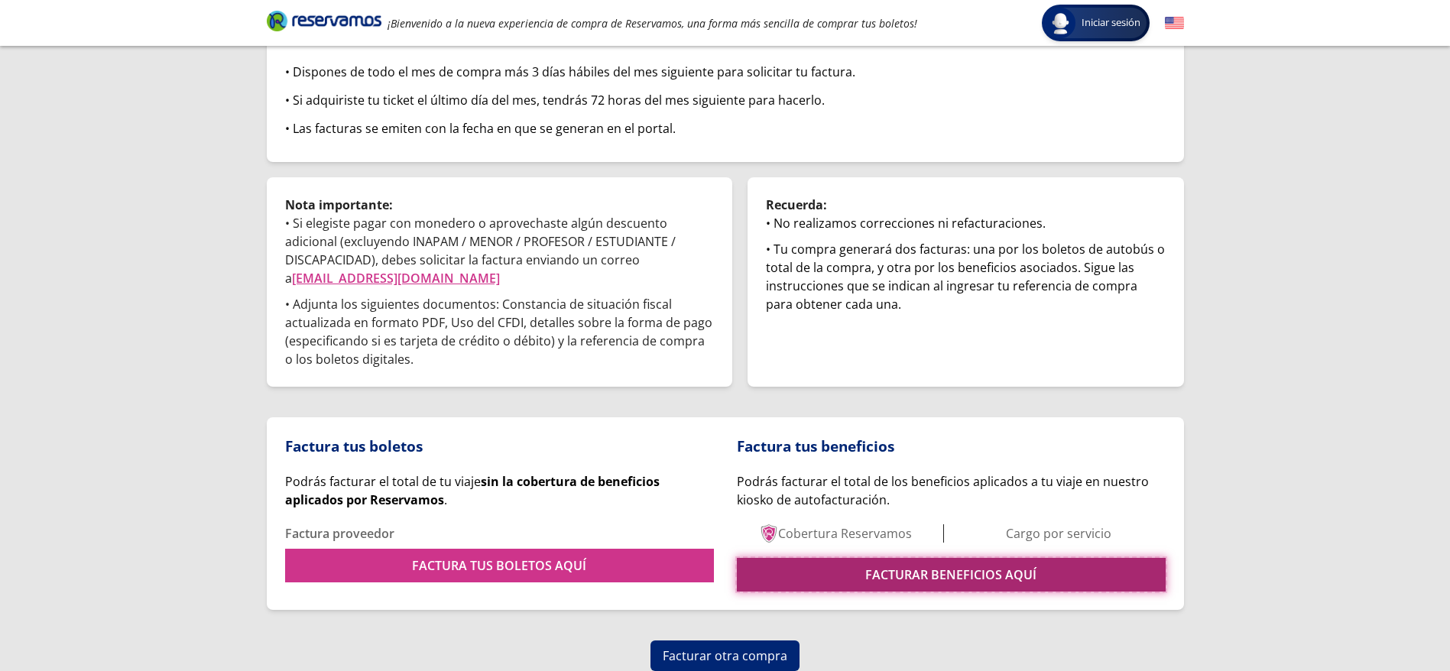
click at [920, 574] on link "FACTURAR BENEFICIOS AQUÍ" at bounding box center [951, 575] width 429 height 34
